Goal: Information Seeking & Learning: Learn about a topic

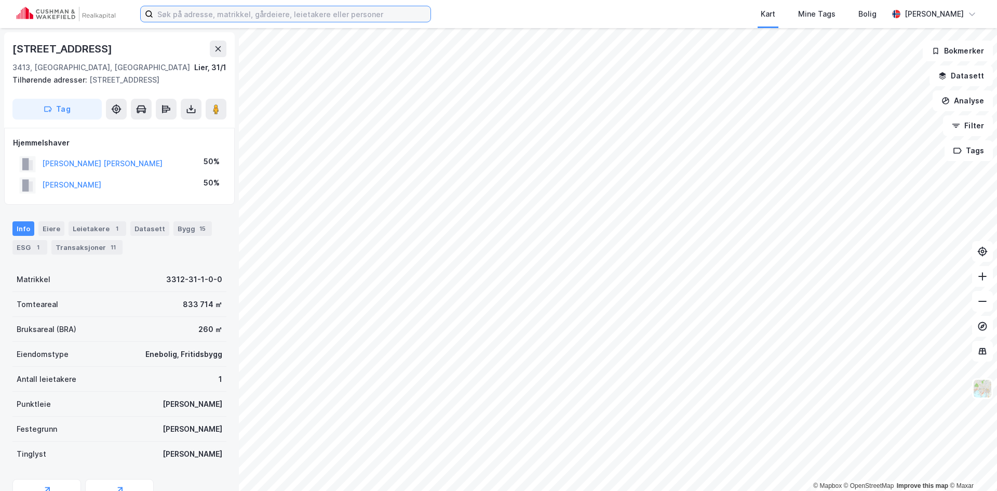
click at [319, 18] on input at bounding box center [291, 14] width 277 height 16
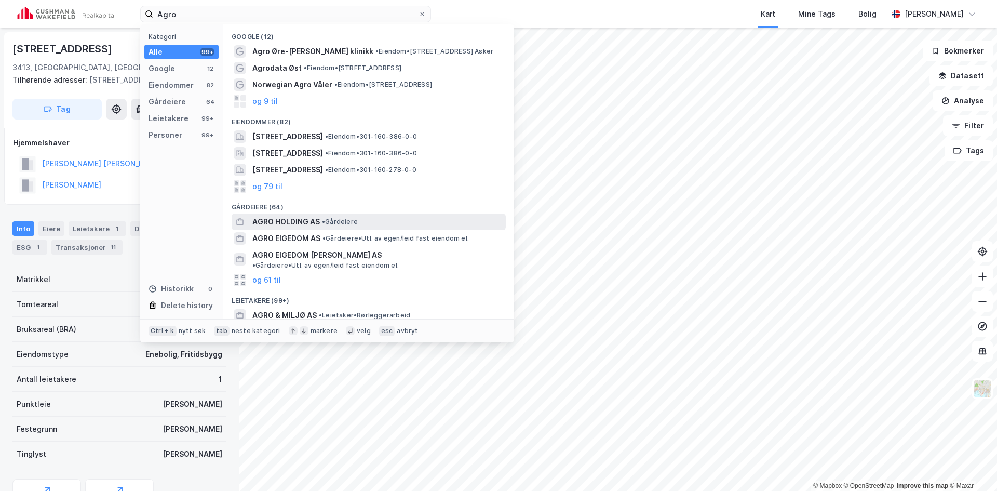
click at [282, 223] on span "AGRO HOLDING AS" at bounding box center [286, 222] width 68 height 12
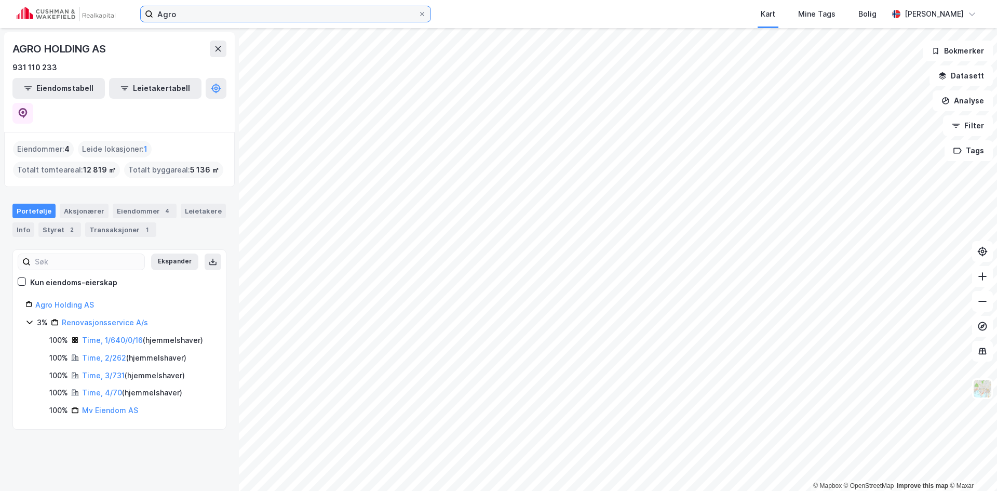
click at [196, 15] on input "Agro" at bounding box center [285, 14] width 265 height 16
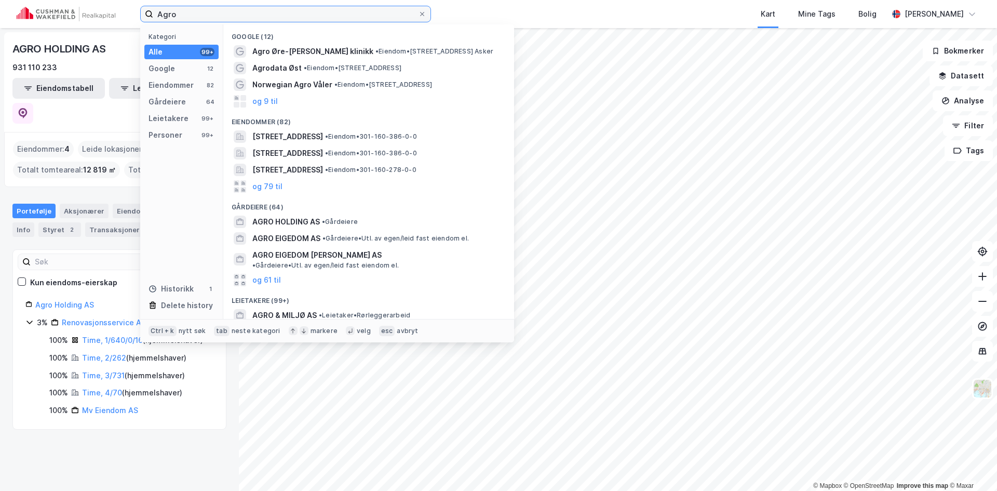
click at [196, 15] on input "Agro" at bounding box center [285, 14] width 265 height 16
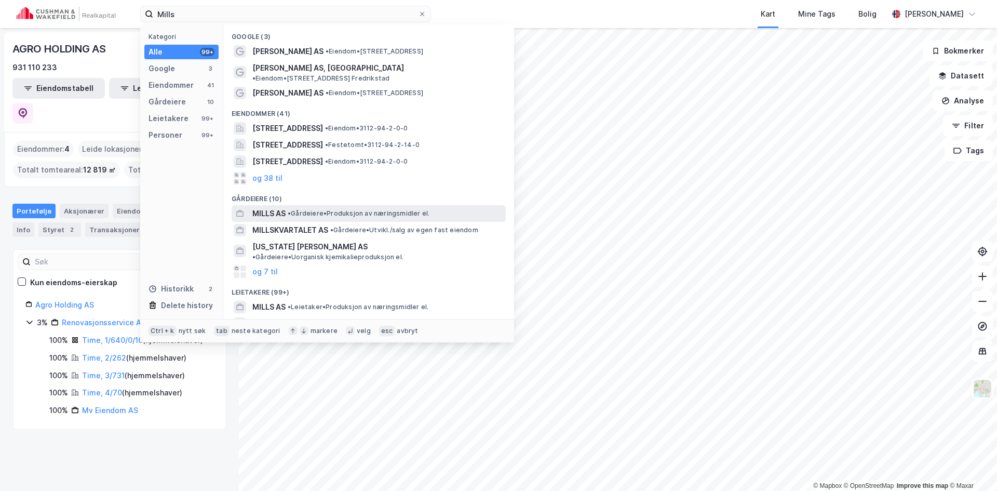
click at [279, 207] on span "MILLS AS" at bounding box center [268, 213] width 33 height 12
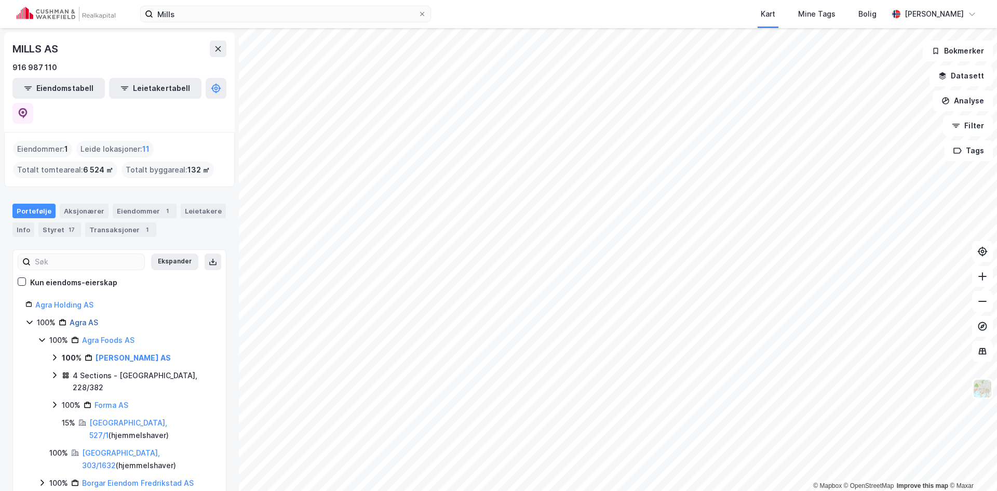
click at [87, 318] on link "Agra AS" at bounding box center [84, 322] width 29 height 9
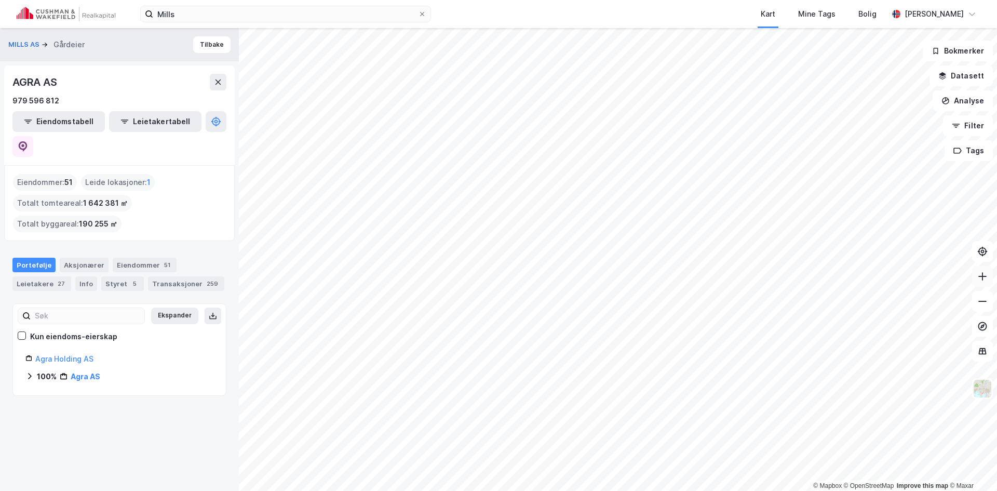
click at [664, 280] on icon at bounding box center [983, 276] width 10 height 10
click at [664, 279] on icon at bounding box center [983, 276] width 10 height 10
click at [664, 277] on icon at bounding box center [983, 276] width 10 height 10
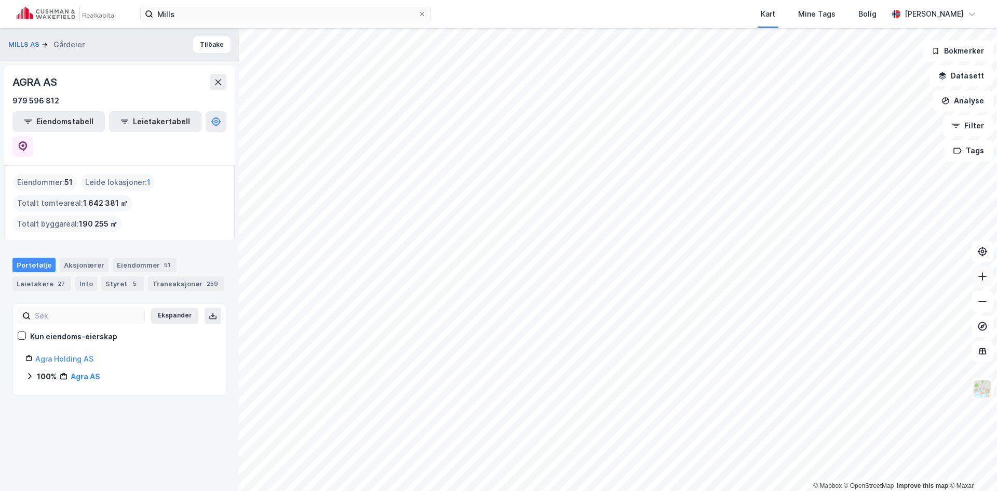
click at [664, 277] on icon at bounding box center [983, 276] width 10 height 10
click at [664, 302] on icon at bounding box center [983, 301] width 10 height 10
click at [664, 277] on icon at bounding box center [983, 276] width 10 height 10
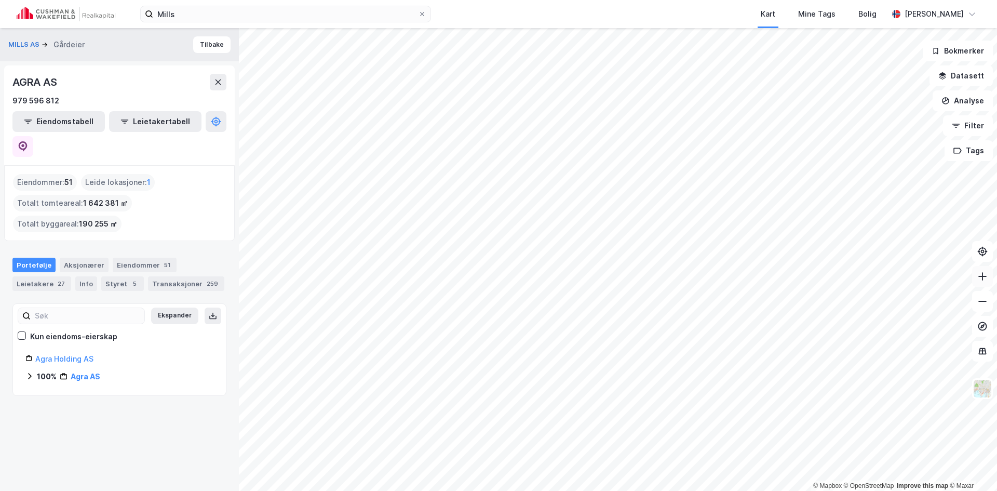
click at [664, 277] on icon at bounding box center [983, 276] width 10 height 10
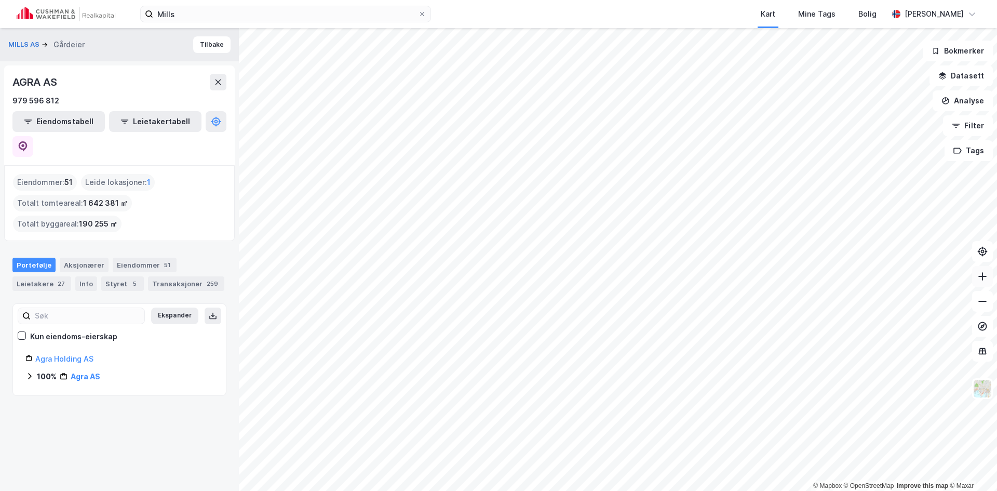
click at [664, 279] on icon at bounding box center [983, 276] width 10 height 10
click at [664, 304] on icon at bounding box center [983, 301] width 10 height 10
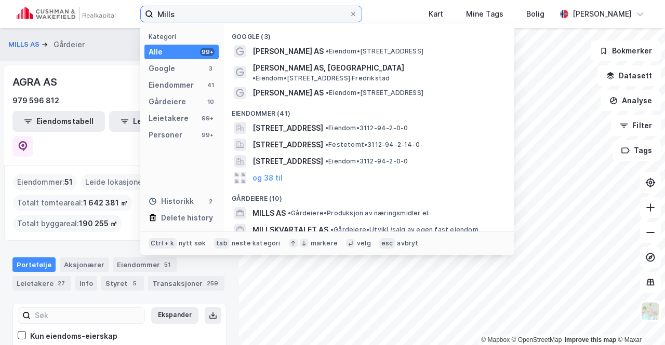
drag, startPoint x: 168, startPoint y: 10, endPoint x: 122, endPoint y: 13, distance: 46.3
click at [122, 13] on div "[PERSON_NAME] Kategori Alle 99+ Google 3 Eiendommer 41 Gårdeiere 10 Leietakere …" at bounding box center [332, 14] width 665 height 28
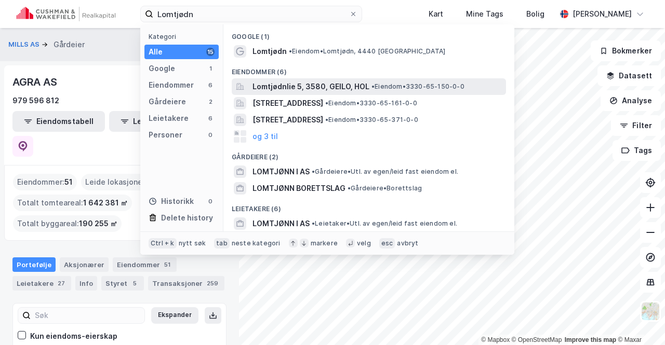
click at [274, 93] on div "Lomtjødnlie 5, 3580, GEILO, HOL • Eiendom • 3330-65-150-0-0" at bounding box center [369, 86] width 274 height 17
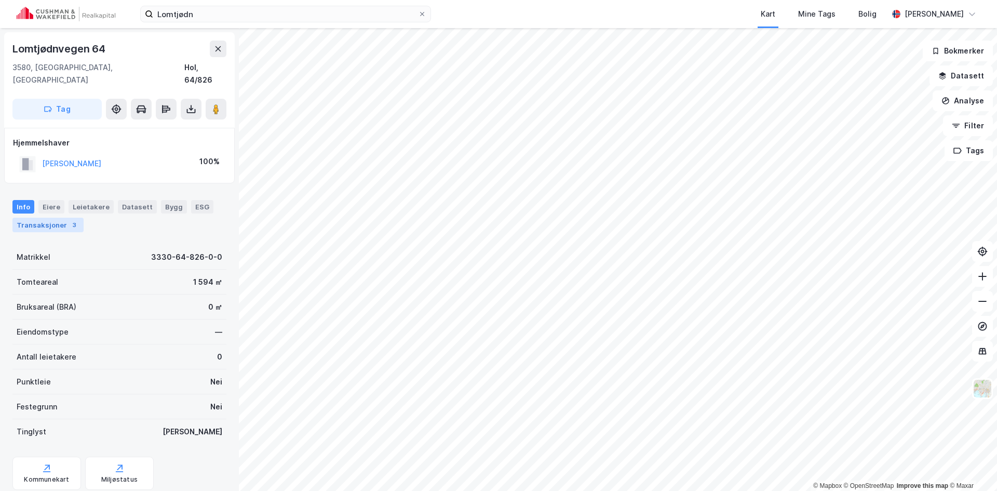
click at [28, 218] on div "Transaksjoner 3" at bounding box center [47, 225] width 71 height 15
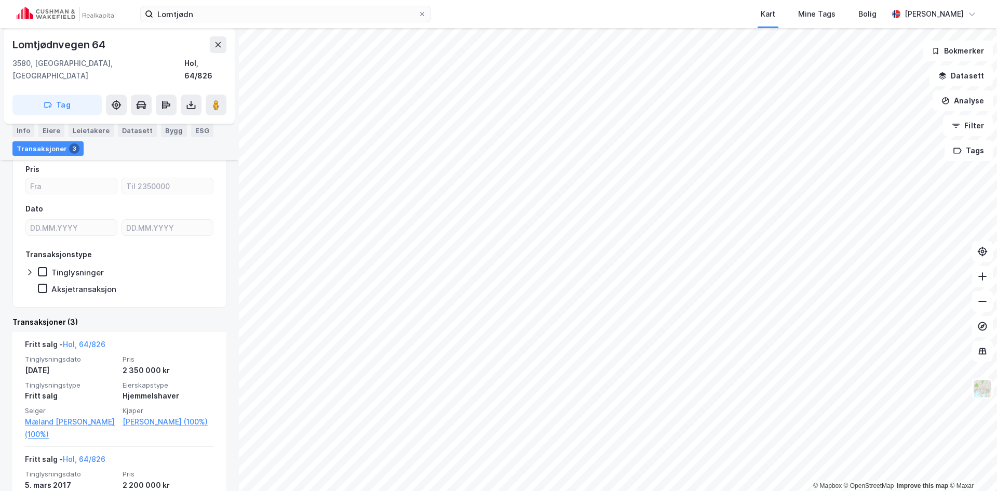
scroll to position [96, 0]
click at [664, 275] on button at bounding box center [982, 276] width 21 height 21
click at [664, 302] on icon at bounding box center [983, 301] width 10 height 10
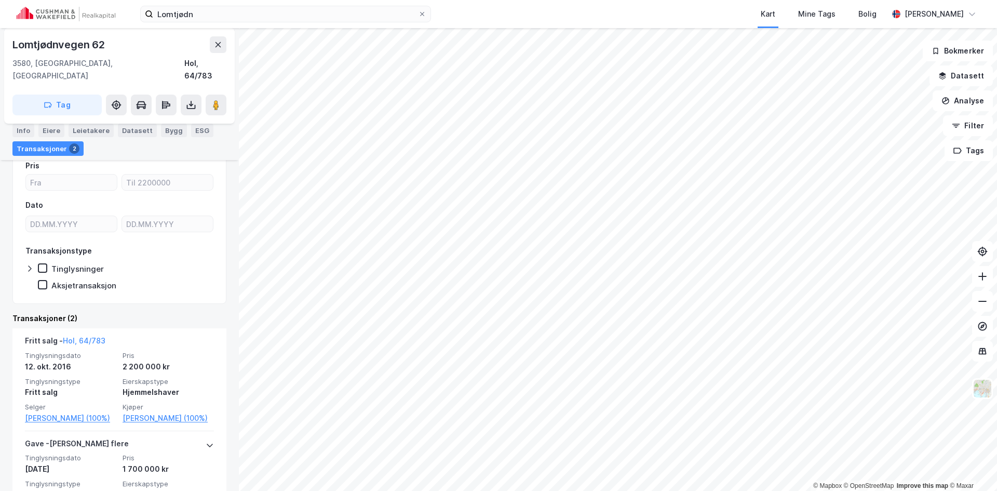
scroll to position [101, 0]
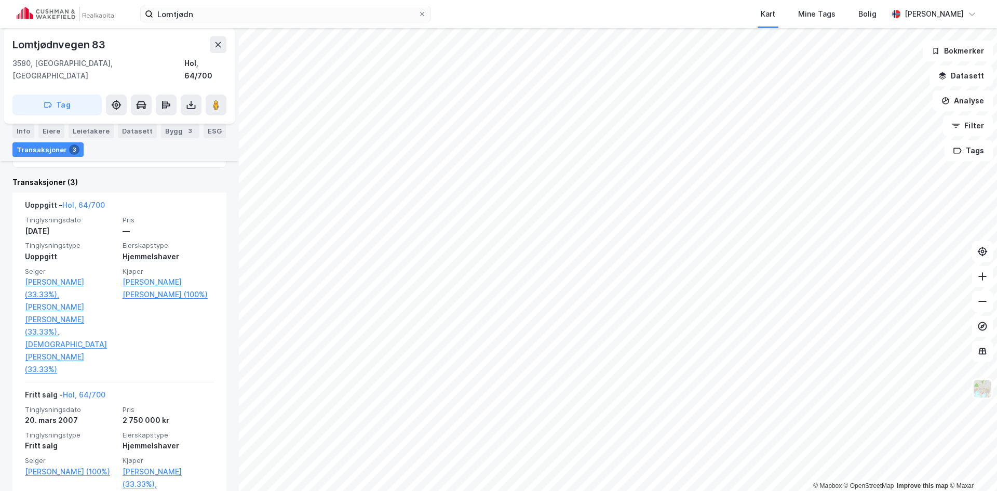
scroll to position [234, 0]
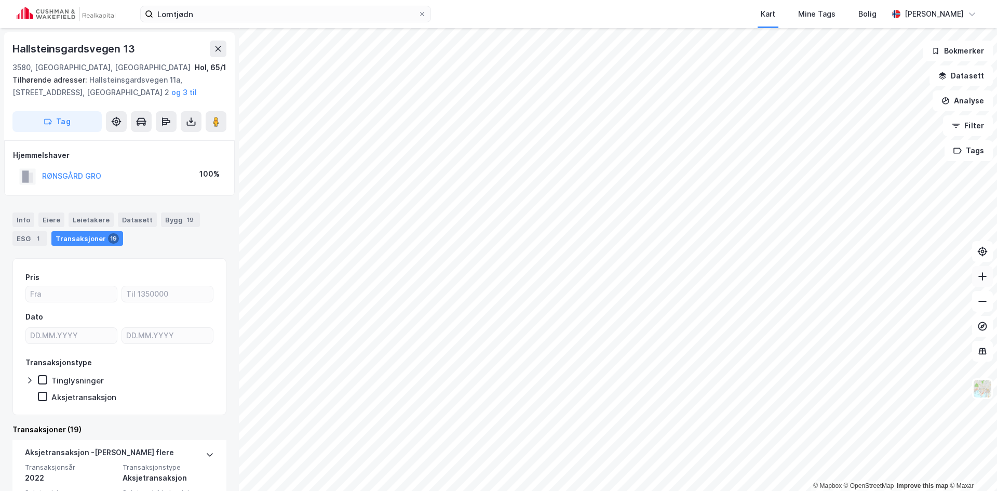
click at [664, 274] on button at bounding box center [982, 276] width 21 height 21
click at [106, 147] on div "© Mapbox © OpenStreetMap Improve this map © Maxar [STREET_ADDRESS]/1 Tilhørende…" at bounding box center [498, 259] width 997 height 463
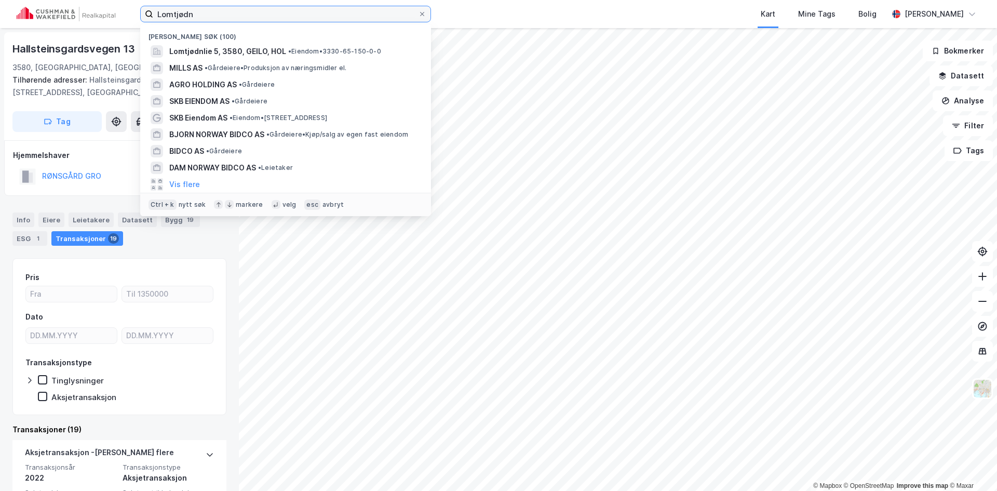
click at [256, 18] on input "Lomtjødn" at bounding box center [285, 14] width 265 height 16
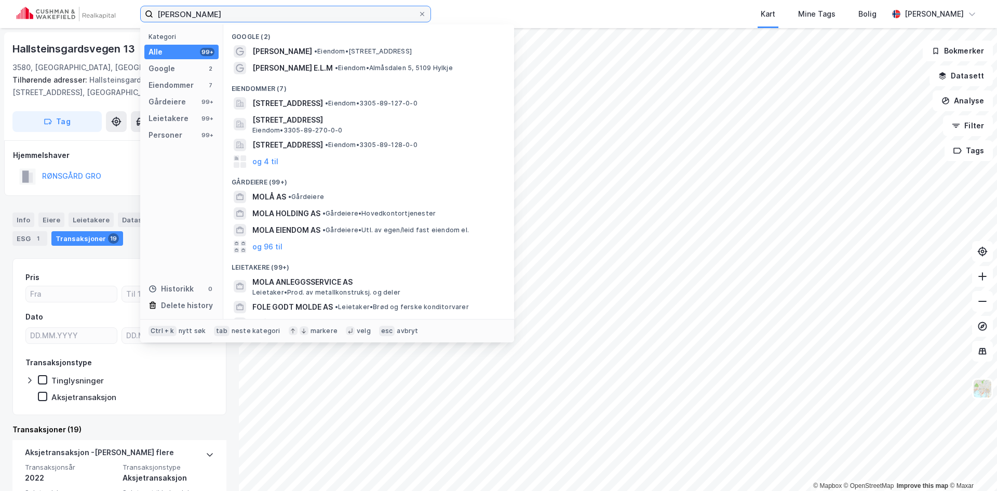
click at [188, 15] on input "[PERSON_NAME]" at bounding box center [285, 14] width 265 height 16
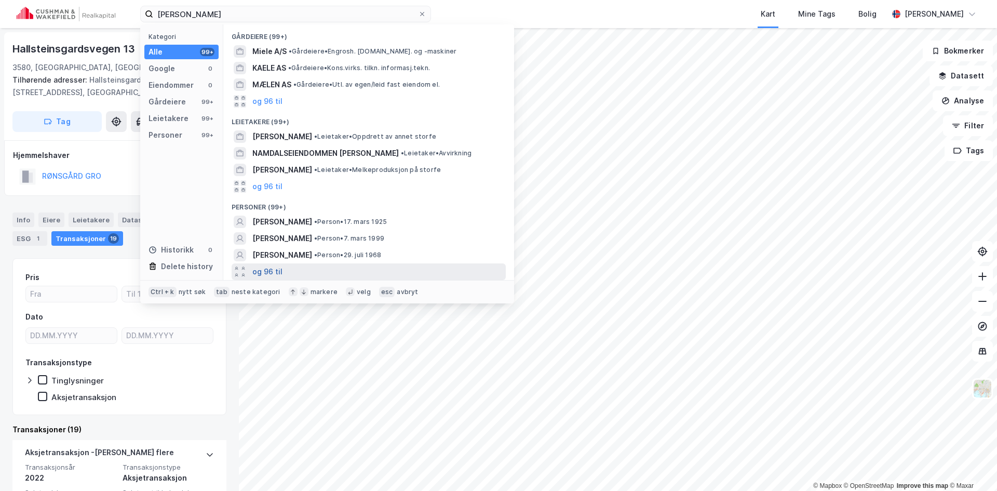
click at [274, 266] on button "og 96 til" at bounding box center [267, 271] width 30 height 12
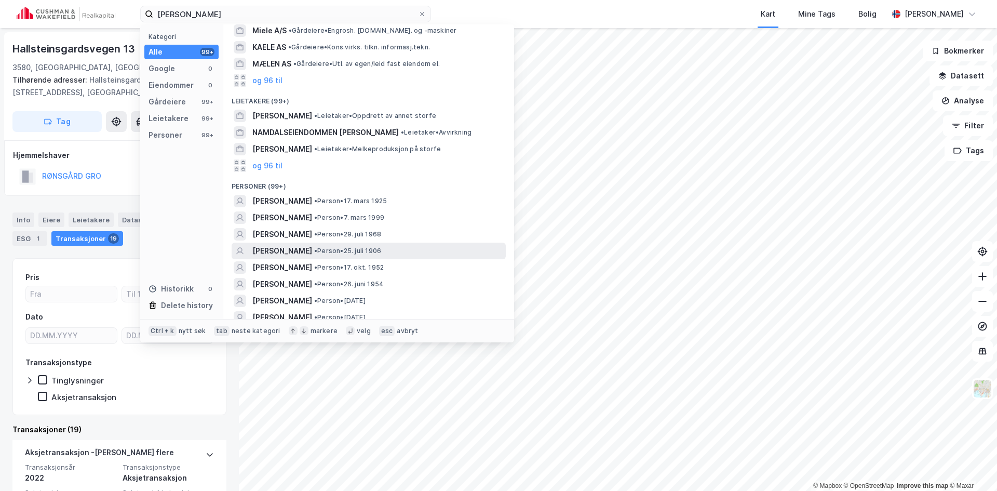
scroll to position [42, 0]
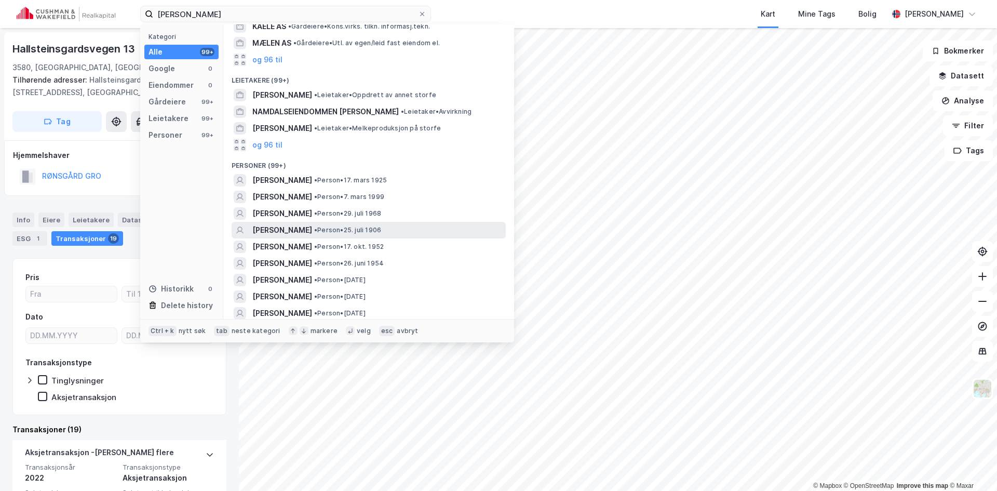
click at [273, 277] on span "[PERSON_NAME]" at bounding box center [282, 280] width 60 height 12
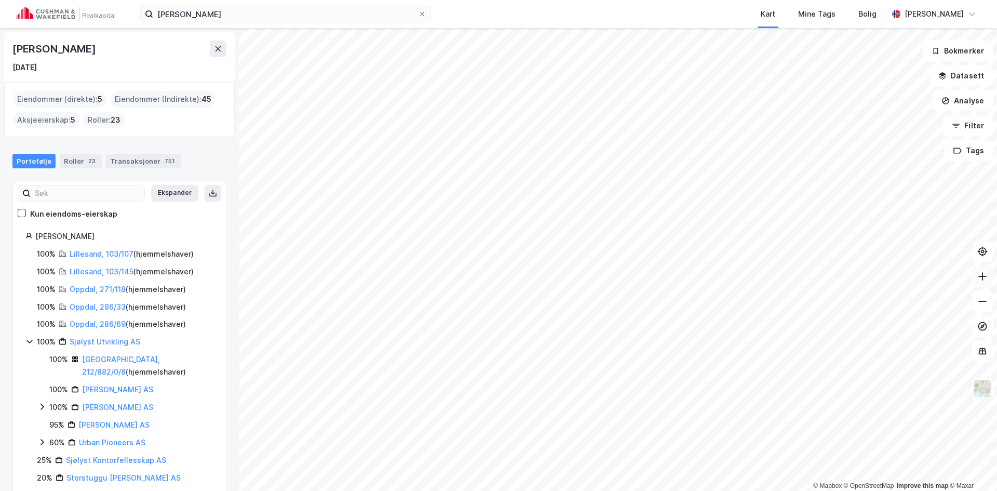
click at [664, 278] on icon at bounding box center [983, 276] width 10 height 10
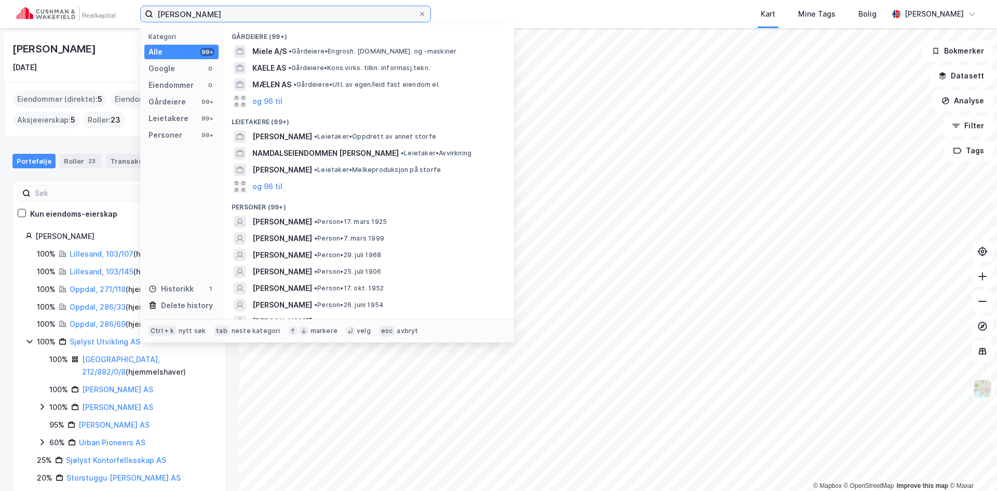
drag, startPoint x: 170, startPoint y: 14, endPoint x: 74, endPoint y: 11, distance: 95.6
click at [74, 11] on div "[PERSON_NAME] Kategori Alle 99+ Google 0 Eiendommer 0 Gårdeiere 99+ Leietakere …" at bounding box center [498, 14] width 997 height 28
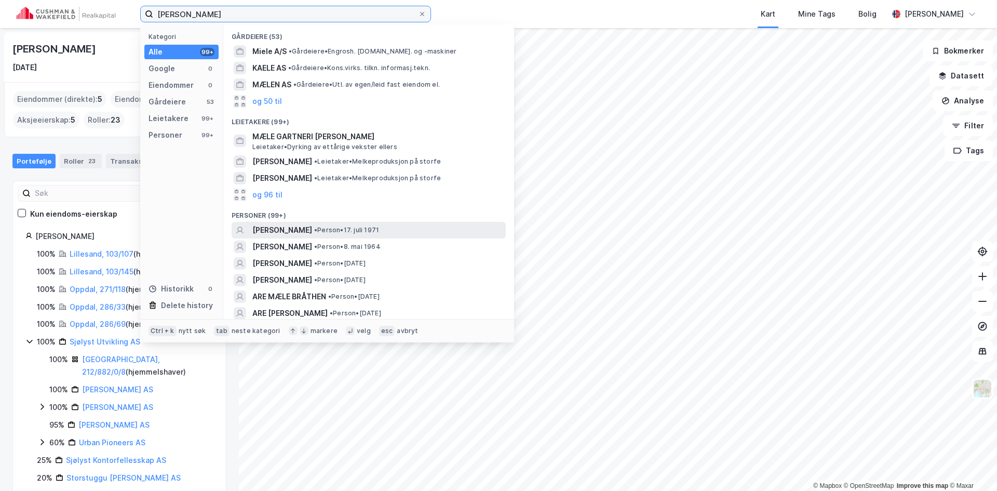
type input "[PERSON_NAME]"
click at [287, 230] on span "[PERSON_NAME]" at bounding box center [282, 230] width 60 height 12
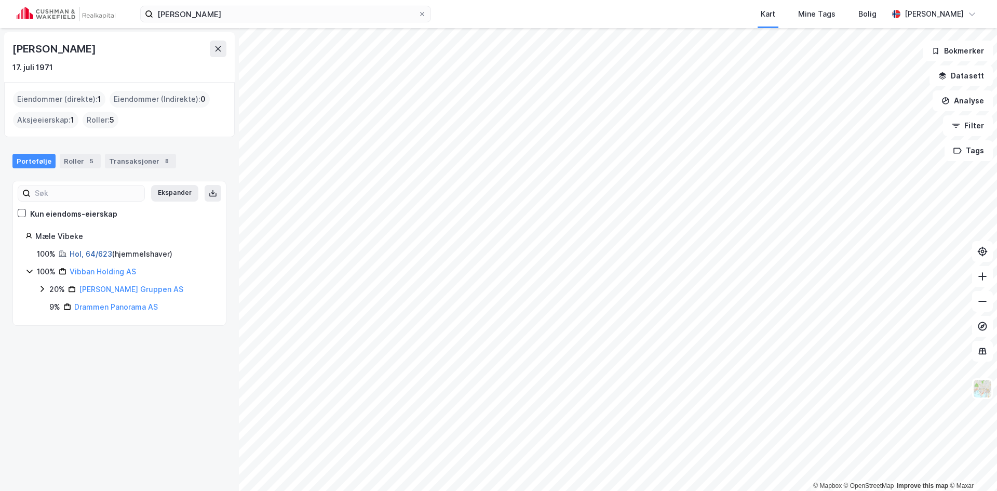
click at [87, 252] on link "Hol, 64/623" at bounding box center [91, 253] width 43 height 9
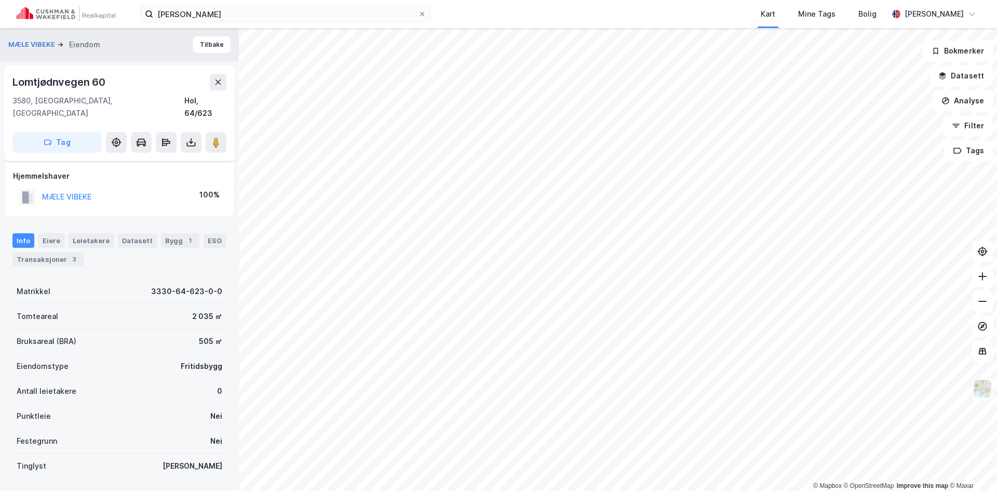
scroll to position [55, 0]
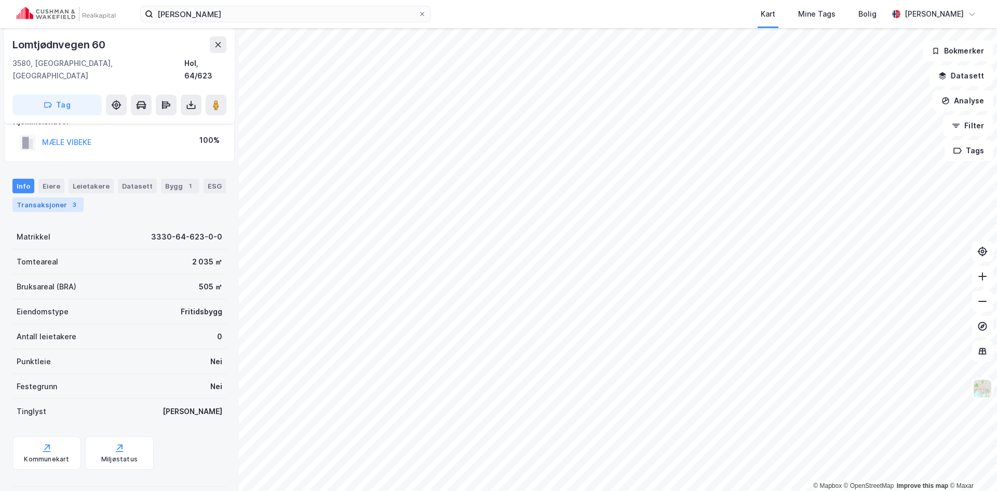
click at [52, 197] on div "Transaksjoner 3" at bounding box center [47, 204] width 71 height 15
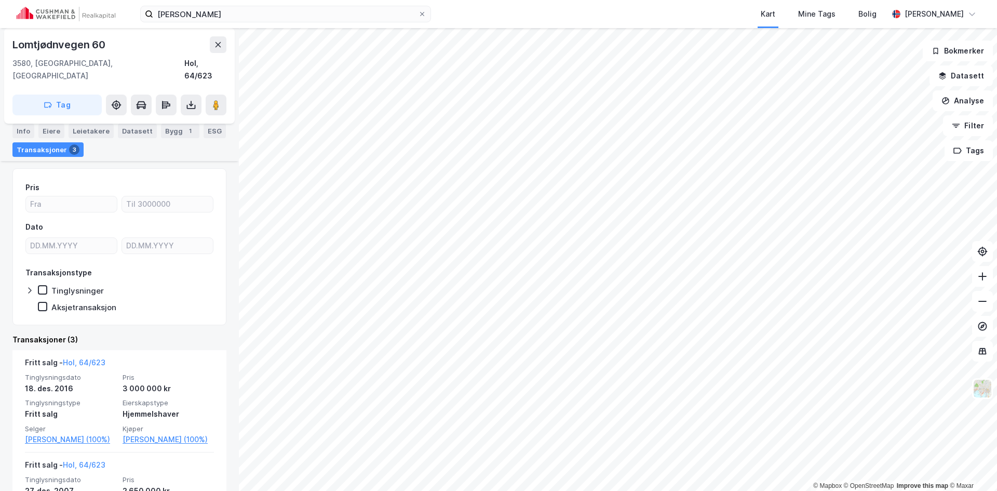
scroll to position [113, 0]
click at [664, 280] on icon at bounding box center [983, 276] width 10 height 10
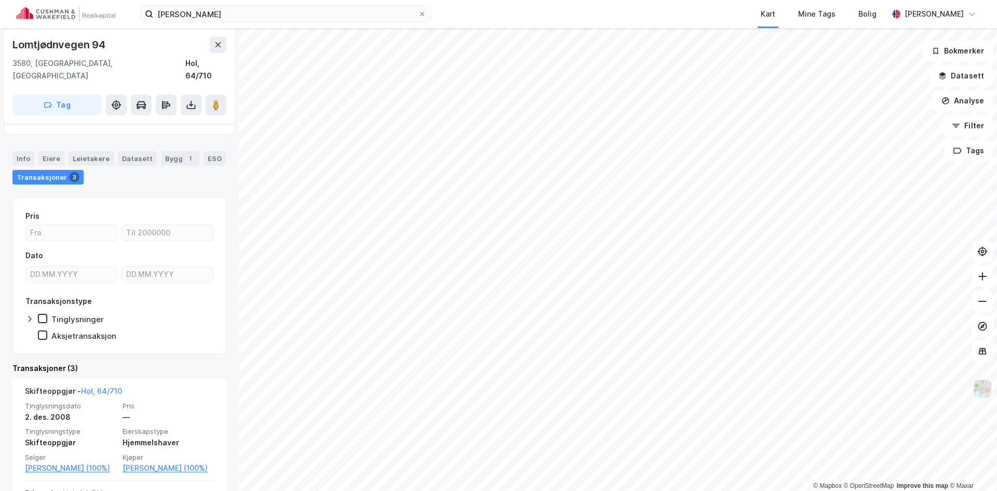
scroll to position [49, 0]
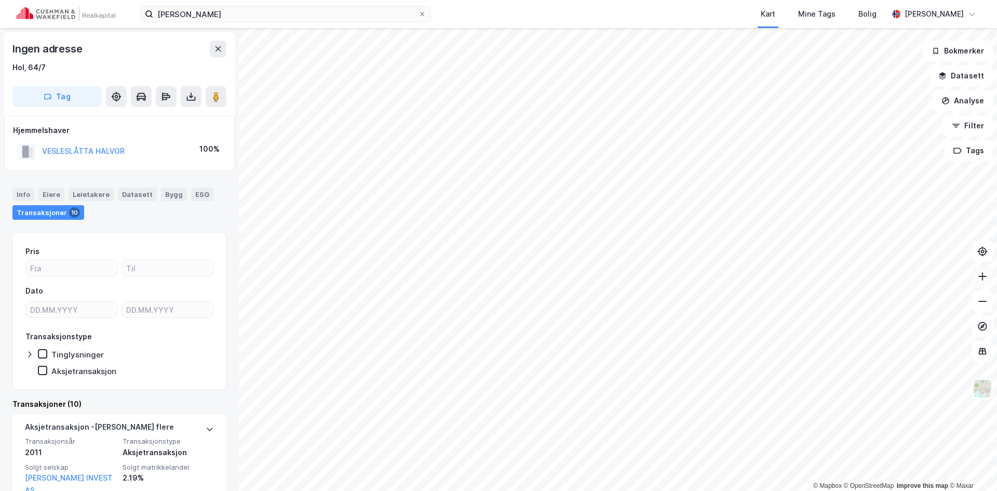
click at [664, 283] on button at bounding box center [982, 276] width 21 height 21
click at [423, 15] on icon at bounding box center [422, 14] width 6 height 6
click at [418, 15] on input "[PERSON_NAME]" at bounding box center [285, 14] width 265 height 16
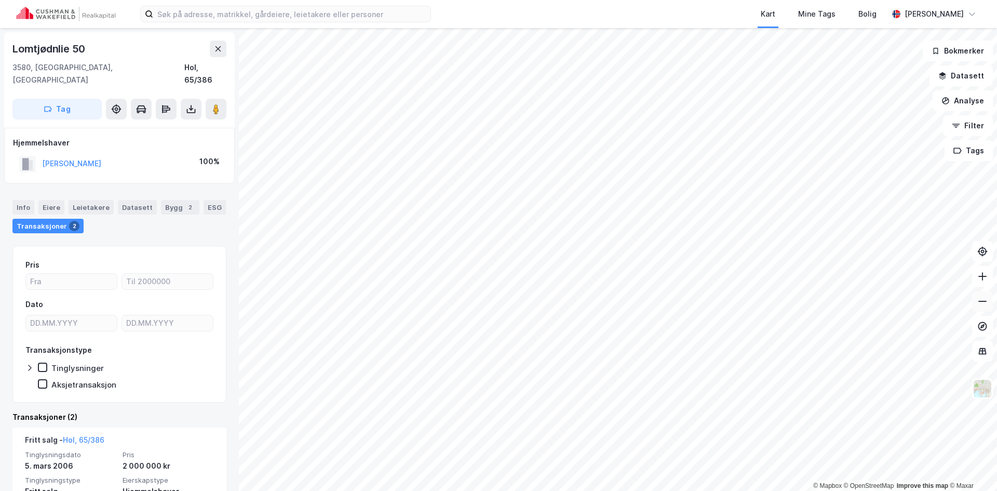
click at [664, 303] on icon at bounding box center [983, 301] width 10 height 10
click at [664, 277] on icon at bounding box center [983, 276] width 10 height 10
click at [664, 300] on icon at bounding box center [983, 301] width 10 height 10
click at [664, 276] on icon at bounding box center [983, 276] width 10 height 10
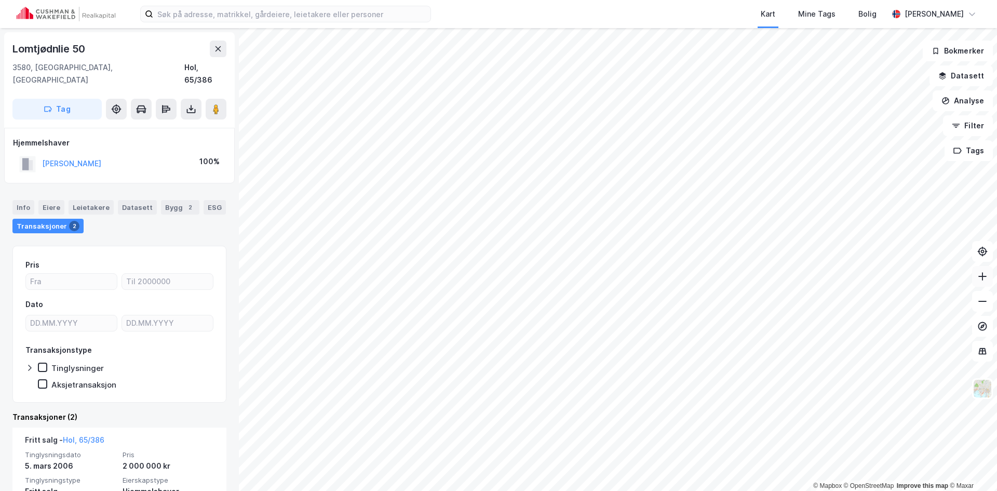
click at [664, 279] on icon at bounding box center [983, 276] width 10 height 10
click at [664, 278] on icon at bounding box center [983, 276] width 10 height 10
click at [664, 307] on button at bounding box center [982, 301] width 21 height 21
